Goal: Check status: Check status

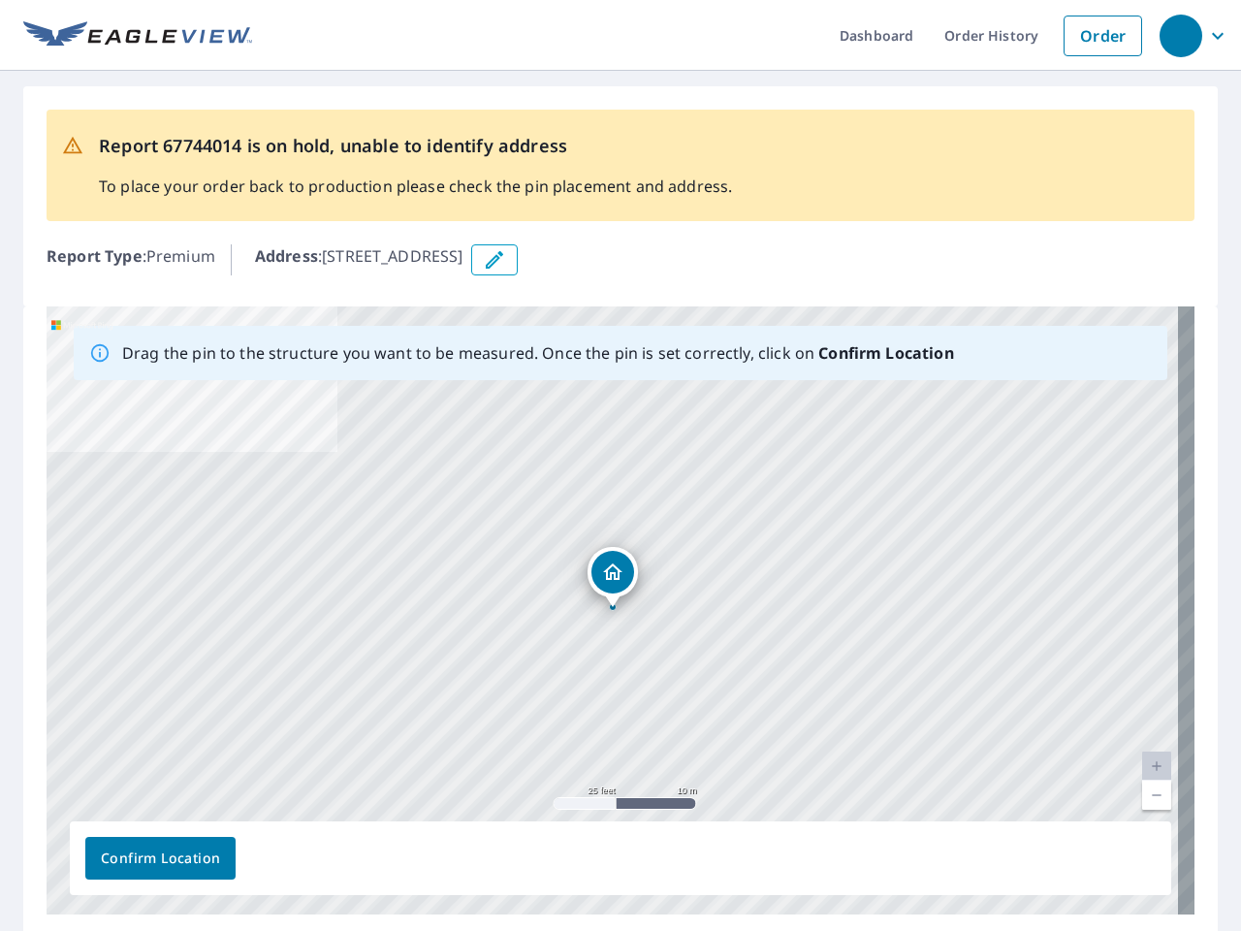
click at [621, 466] on div "[STREET_ADDRESS]" at bounding box center [621, 610] width 1148 height 608
click at [1180, 35] on div "button" at bounding box center [1181, 36] width 43 height 43
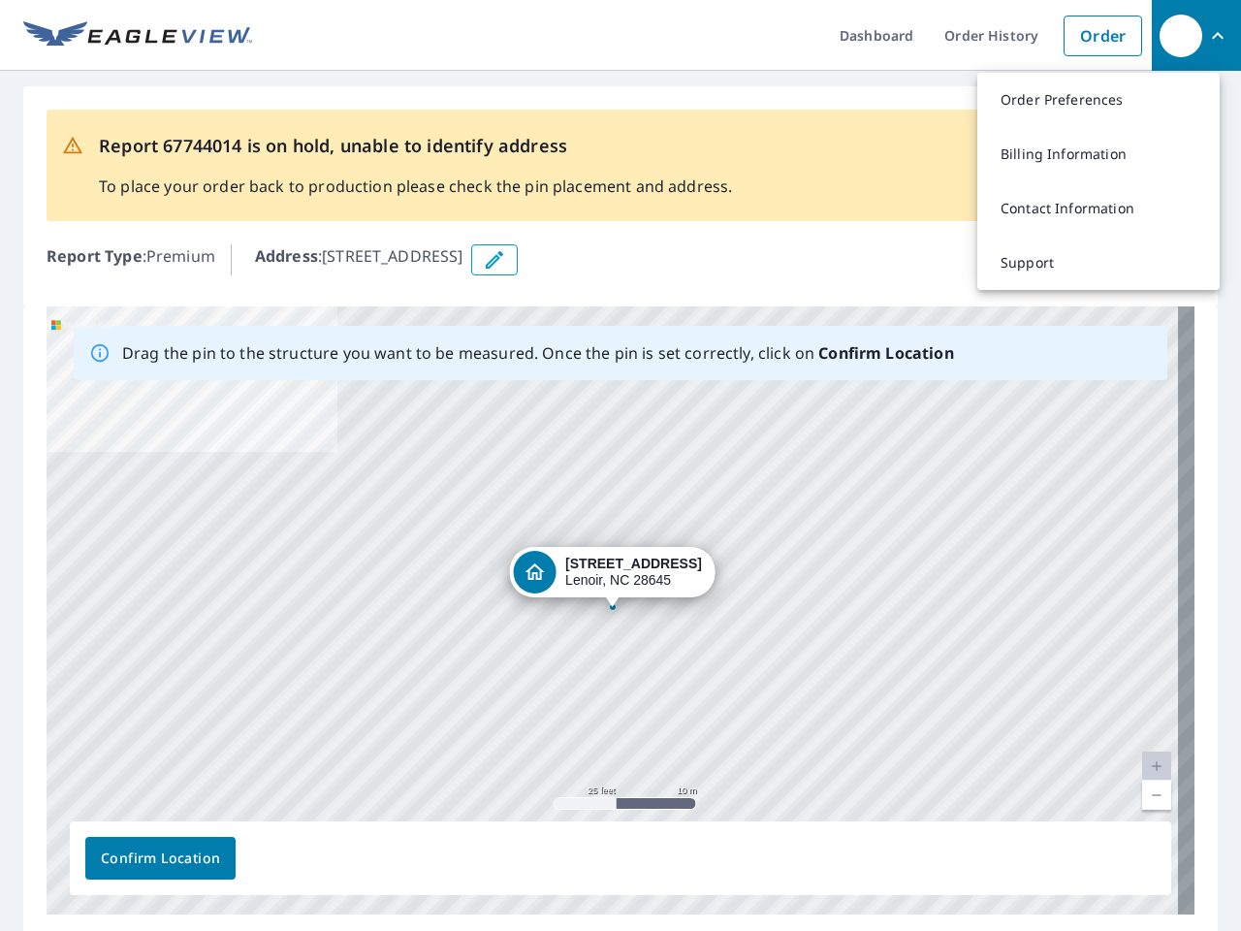
click at [506, 260] on icon "button" at bounding box center [494, 259] width 23 height 23
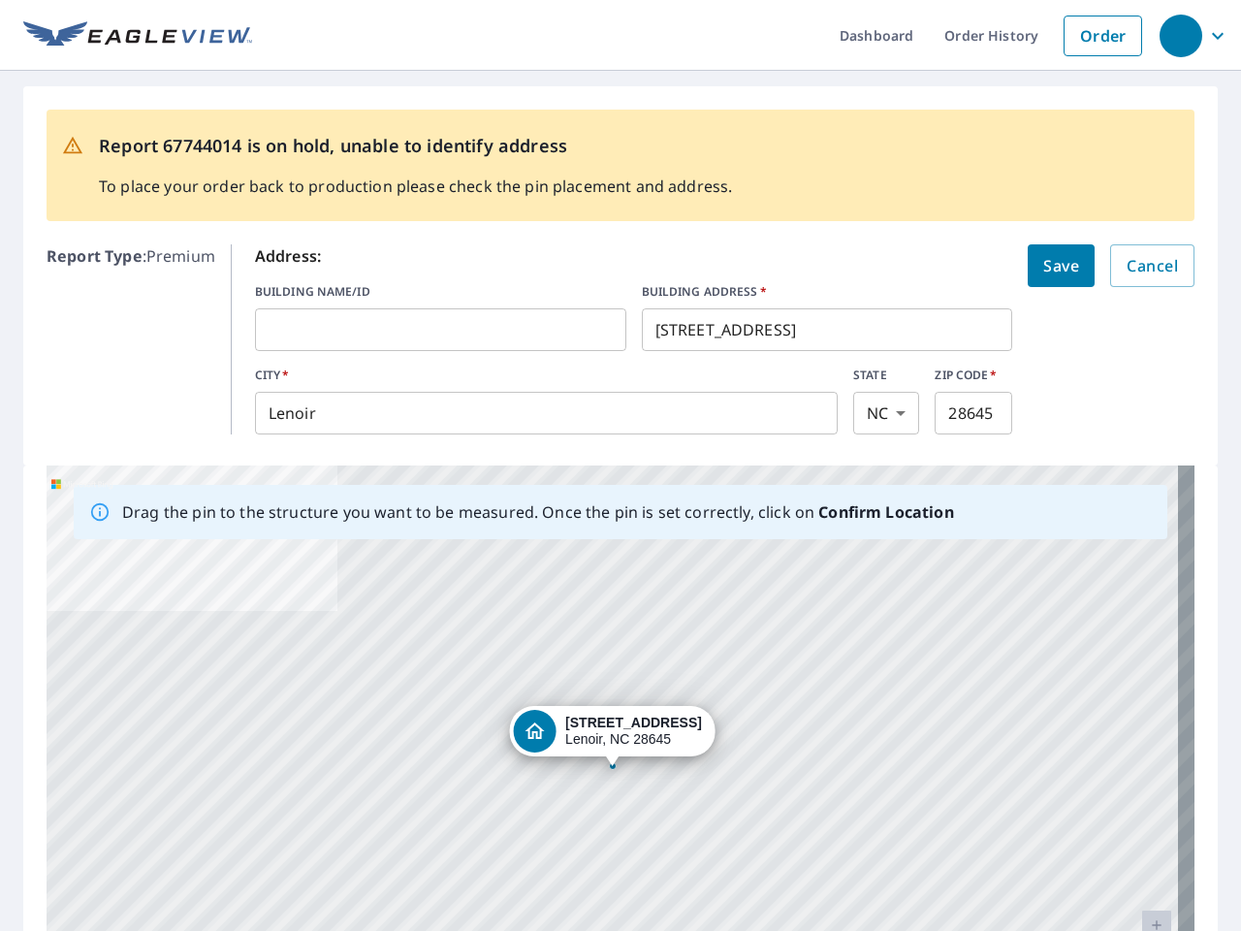
click at [612, 610] on div "[STREET_ADDRESS]" at bounding box center [621, 770] width 1148 height 608
click at [1140, 766] on div "[STREET_ADDRESS]" at bounding box center [621, 770] width 1148 height 608
click at [1140, 795] on div "[STREET_ADDRESS]" at bounding box center [621, 770] width 1148 height 608
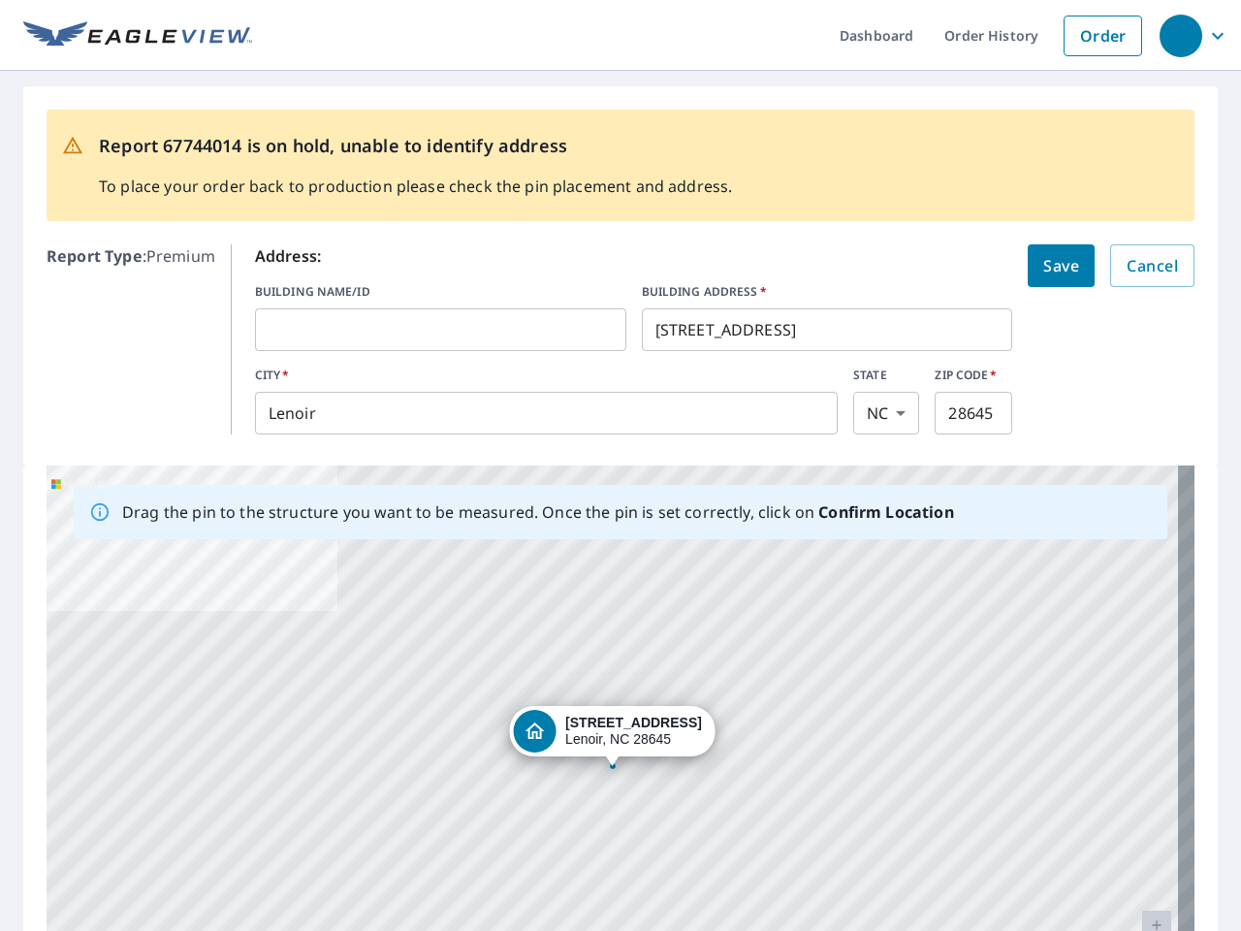
click at [160, 858] on div "[STREET_ADDRESS]" at bounding box center [621, 770] width 1148 height 608
